Goal: Task Accomplishment & Management: Use online tool/utility

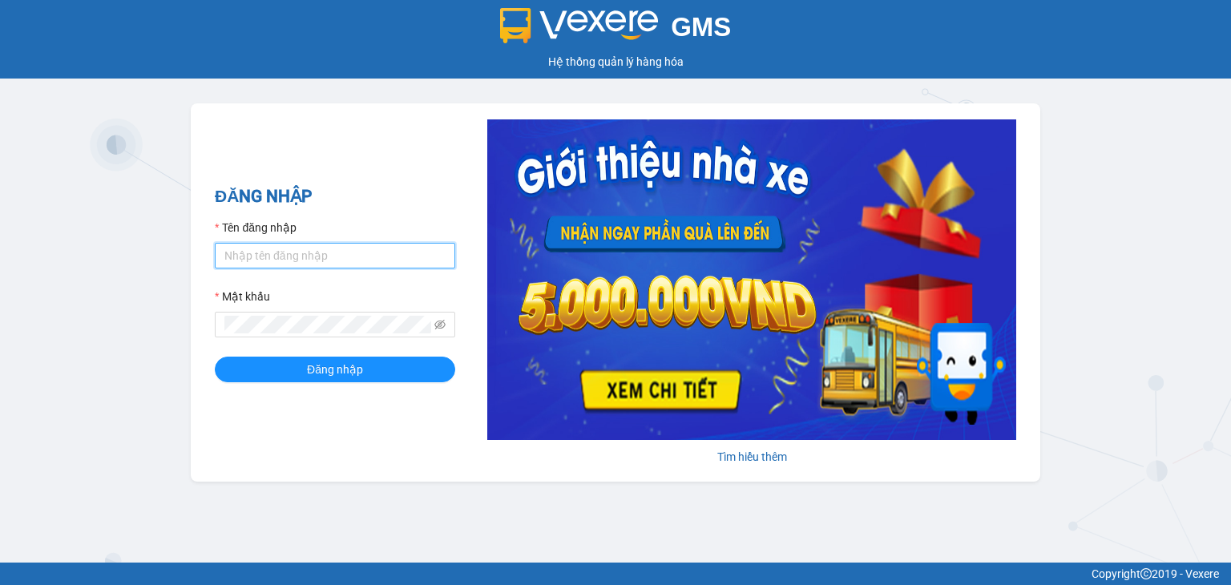
click at [273, 256] on input "Tên đăng nhập" at bounding box center [335, 256] width 241 height 26
type input "dieuquynh.vtp"
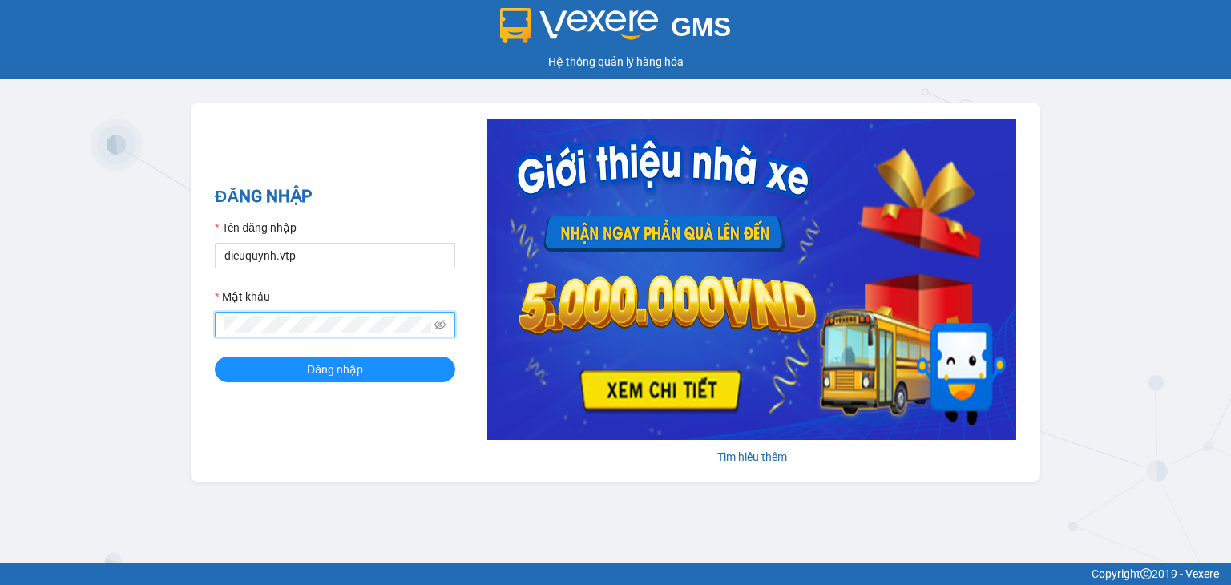
click at [215, 357] on button "Đăng nhập" at bounding box center [335, 370] width 241 height 26
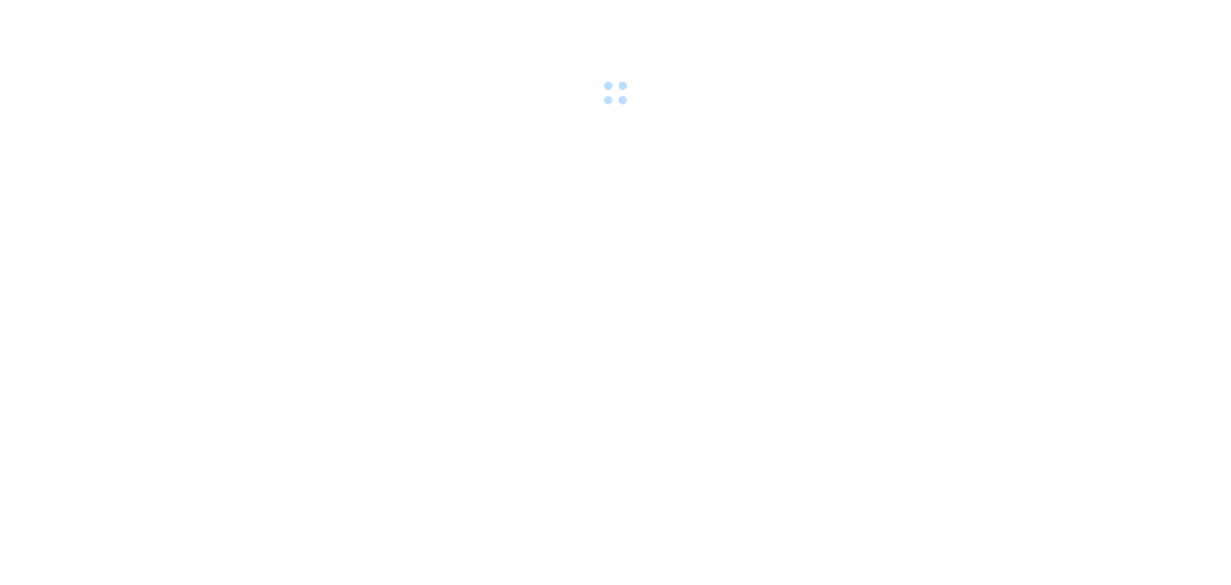
click at [568, 232] on body at bounding box center [615, 292] width 1231 height 585
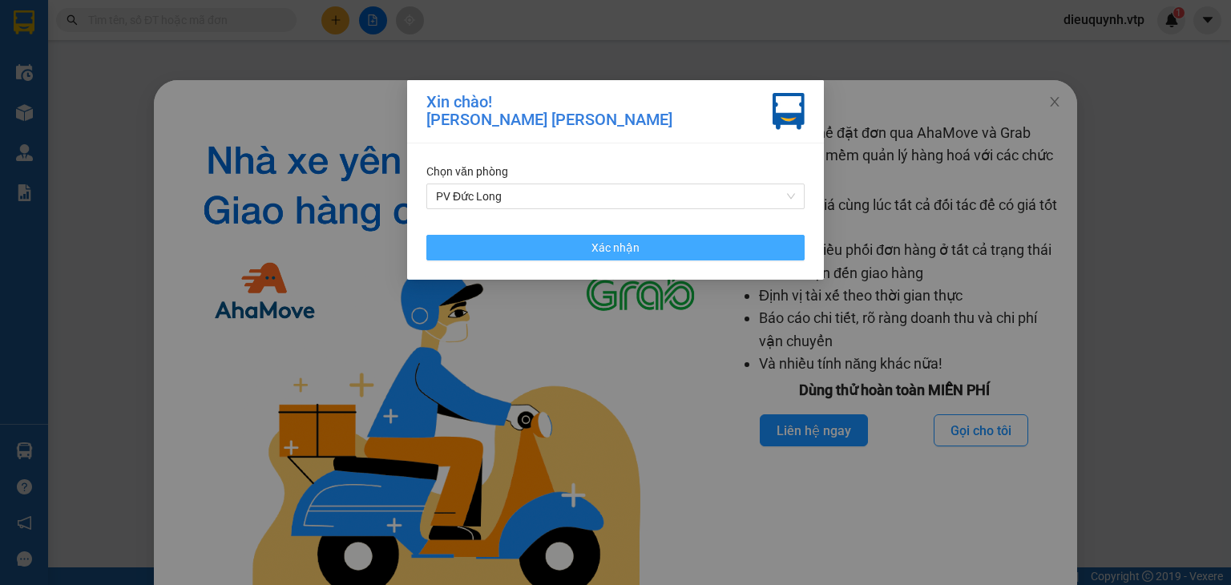
click at [620, 248] on span "Xác nhận" at bounding box center [616, 248] width 48 height 18
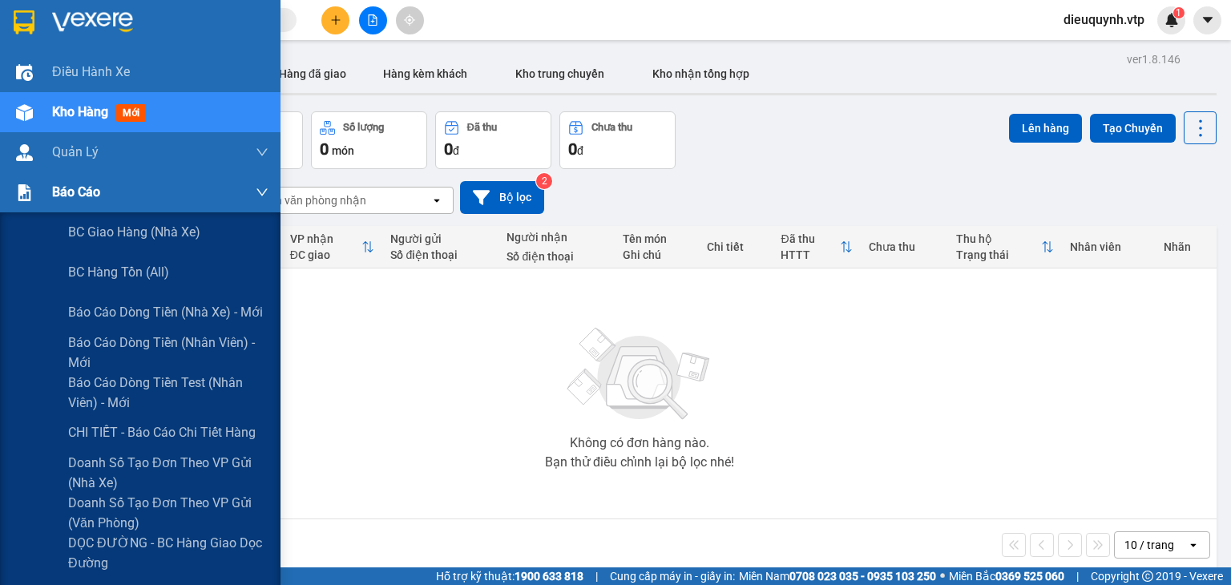
click at [16, 197] on img at bounding box center [24, 192] width 17 height 17
